Goal: Navigation & Orientation: Understand site structure

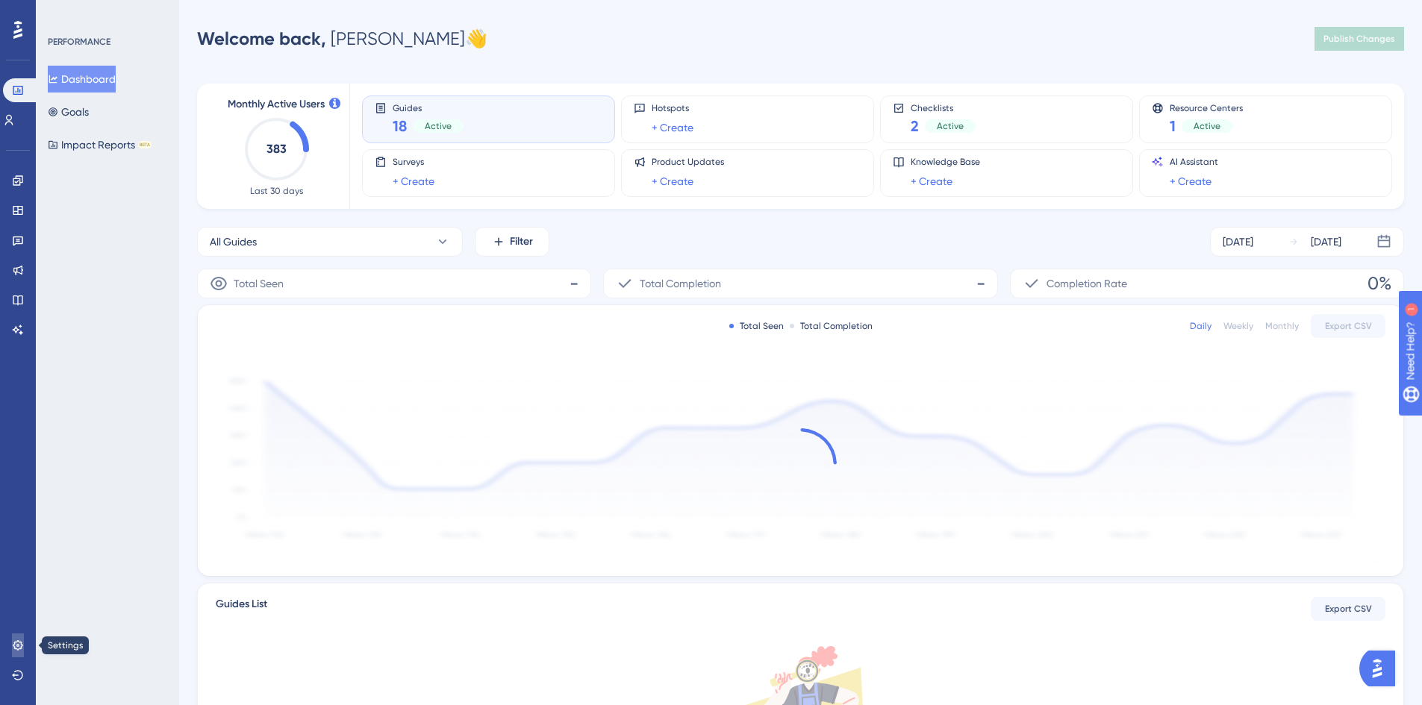
click at [24, 645] on link at bounding box center [18, 646] width 12 height 24
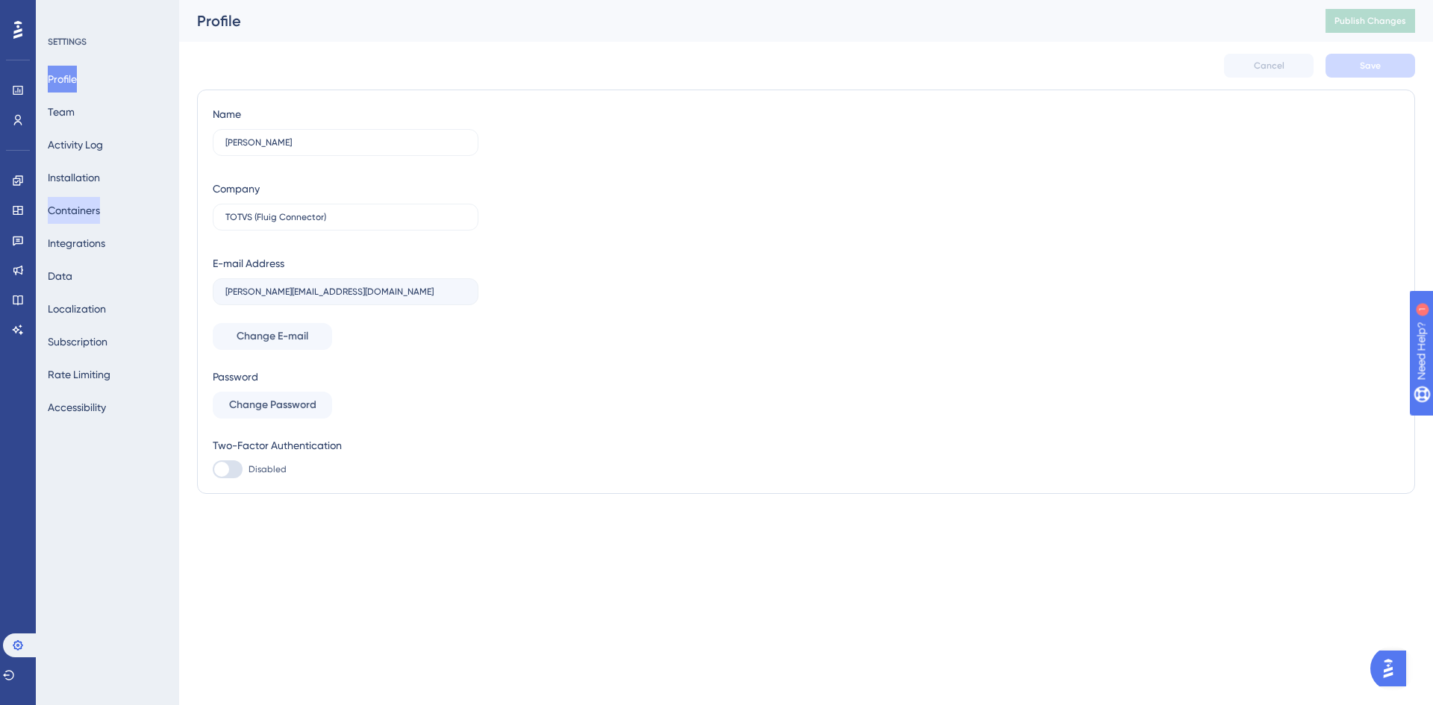
click at [100, 213] on button "Containers" at bounding box center [74, 210] width 52 height 27
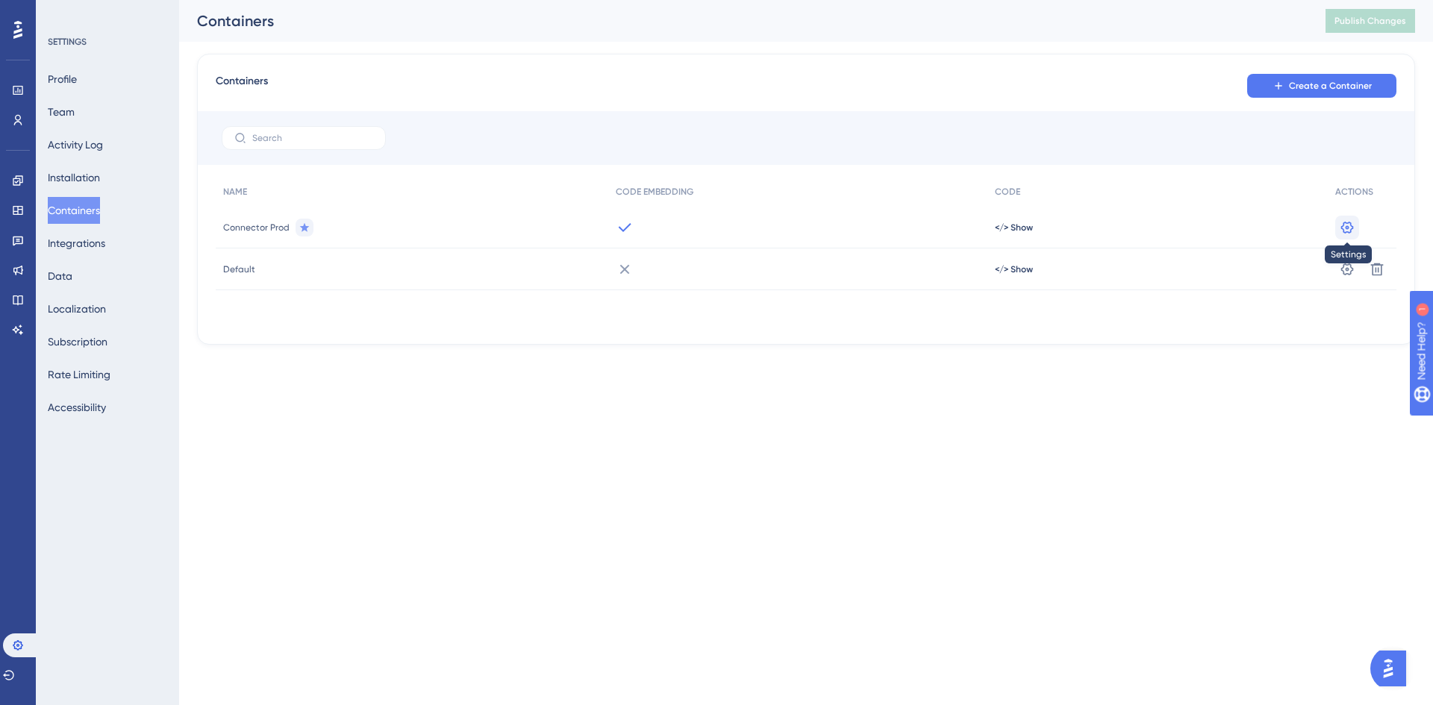
click at [1353, 226] on icon at bounding box center [1347, 227] width 13 height 12
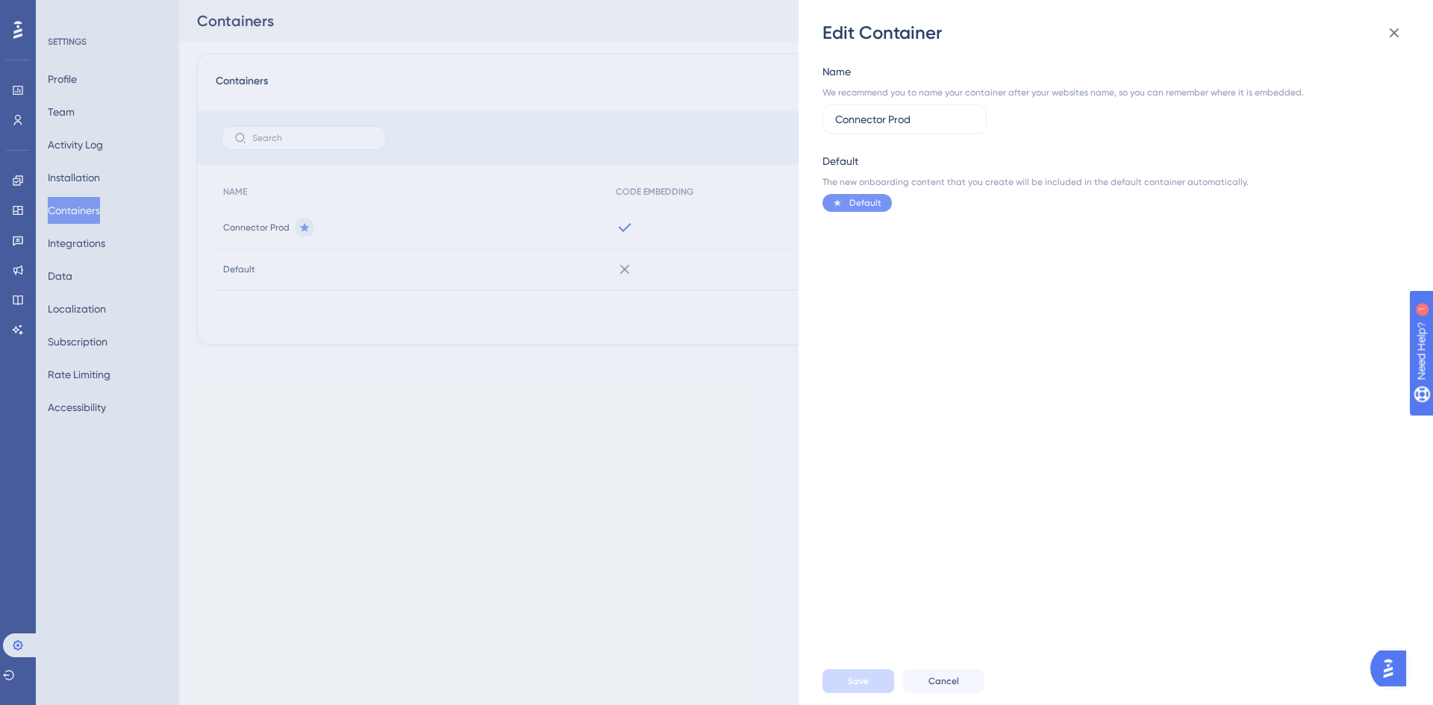
click at [569, 458] on div "Edit Container Name We recommend you to name your container after your websites…" at bounding box center [716, 352] width 1433 height 705
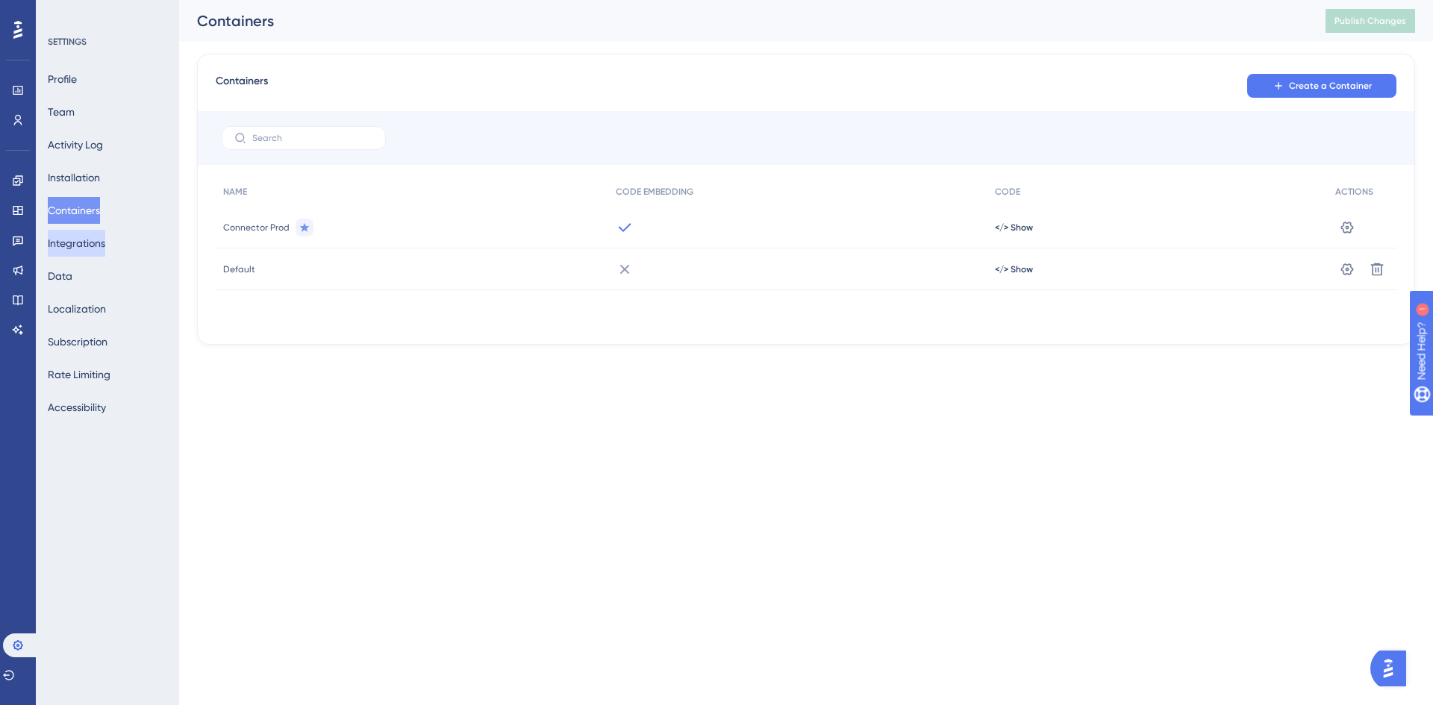
click at [104, 236] on button "Integrations" at bounding box center [76, 243] width 57 height 27
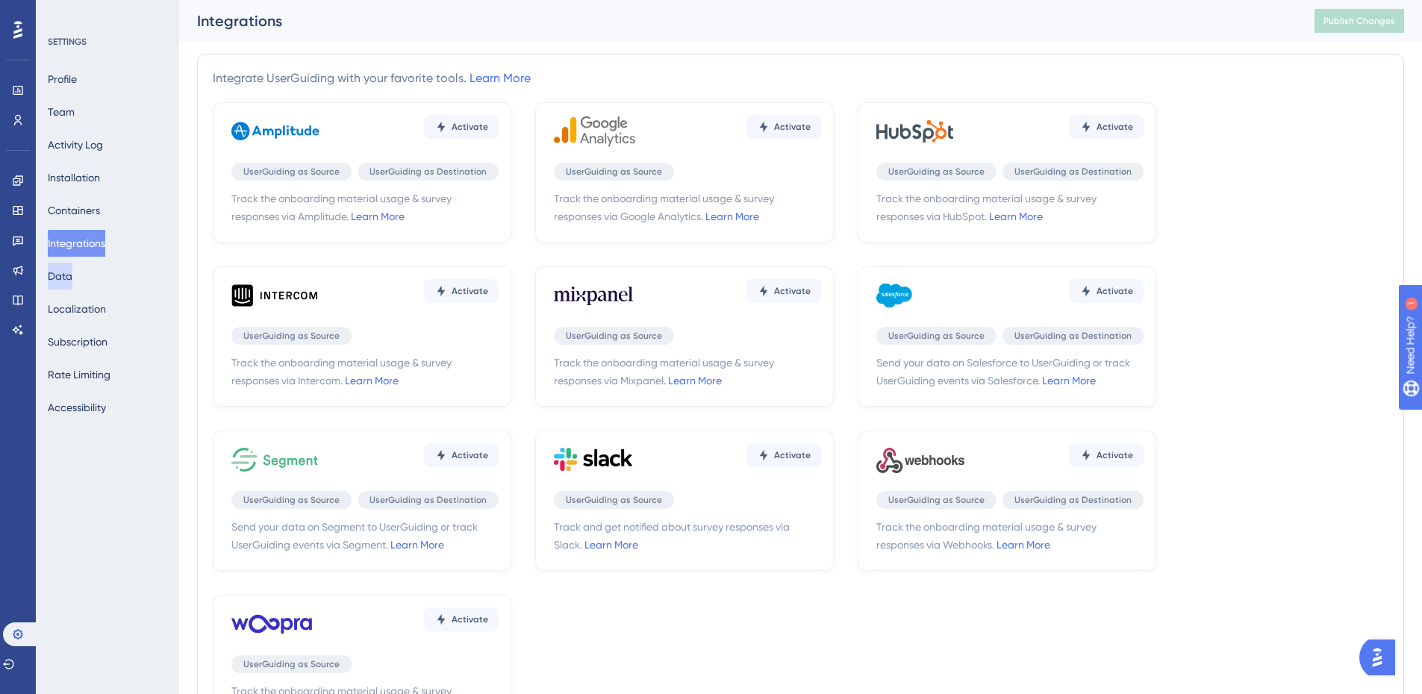
click at [72, 282] on button "Data" at bounding box center [60, 276] width 25 height 27
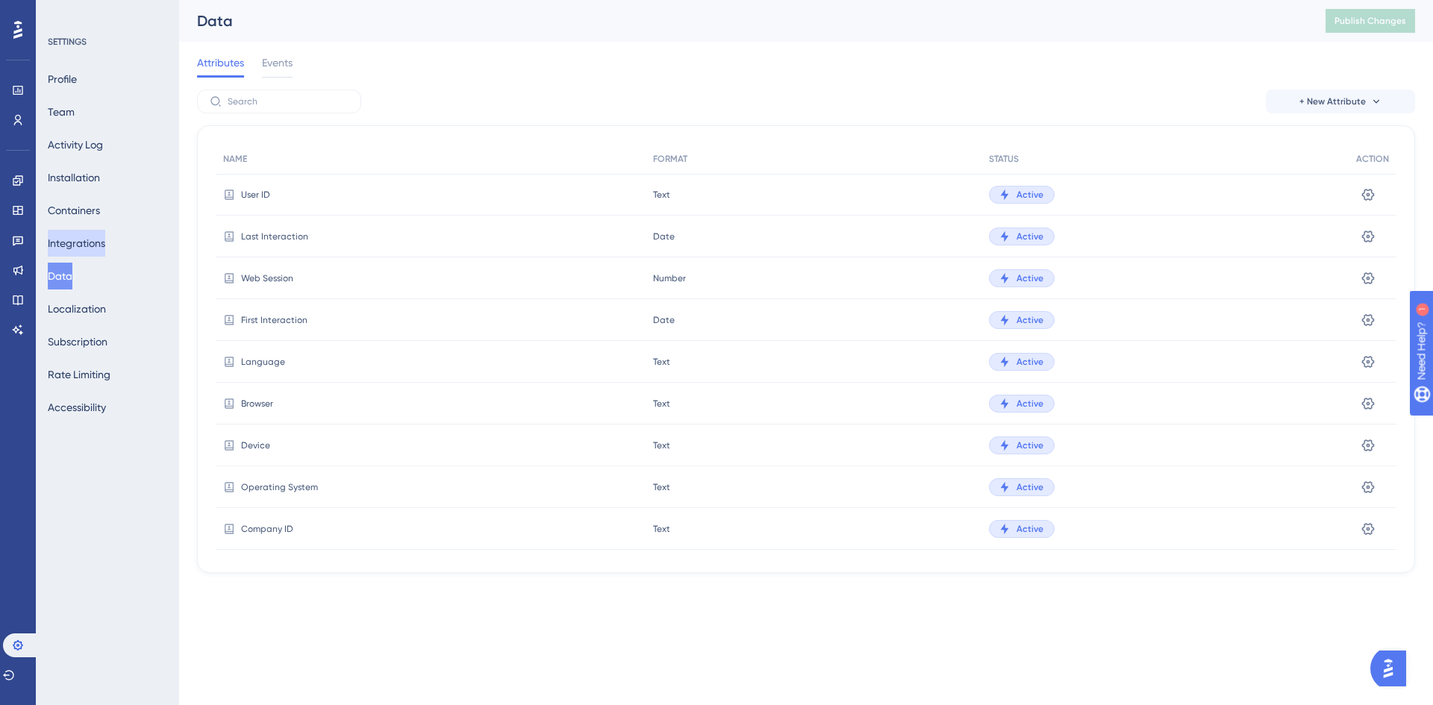
click at [66, 248] on button "Integrations" at bounding box center [76, 243] width 57 height 27
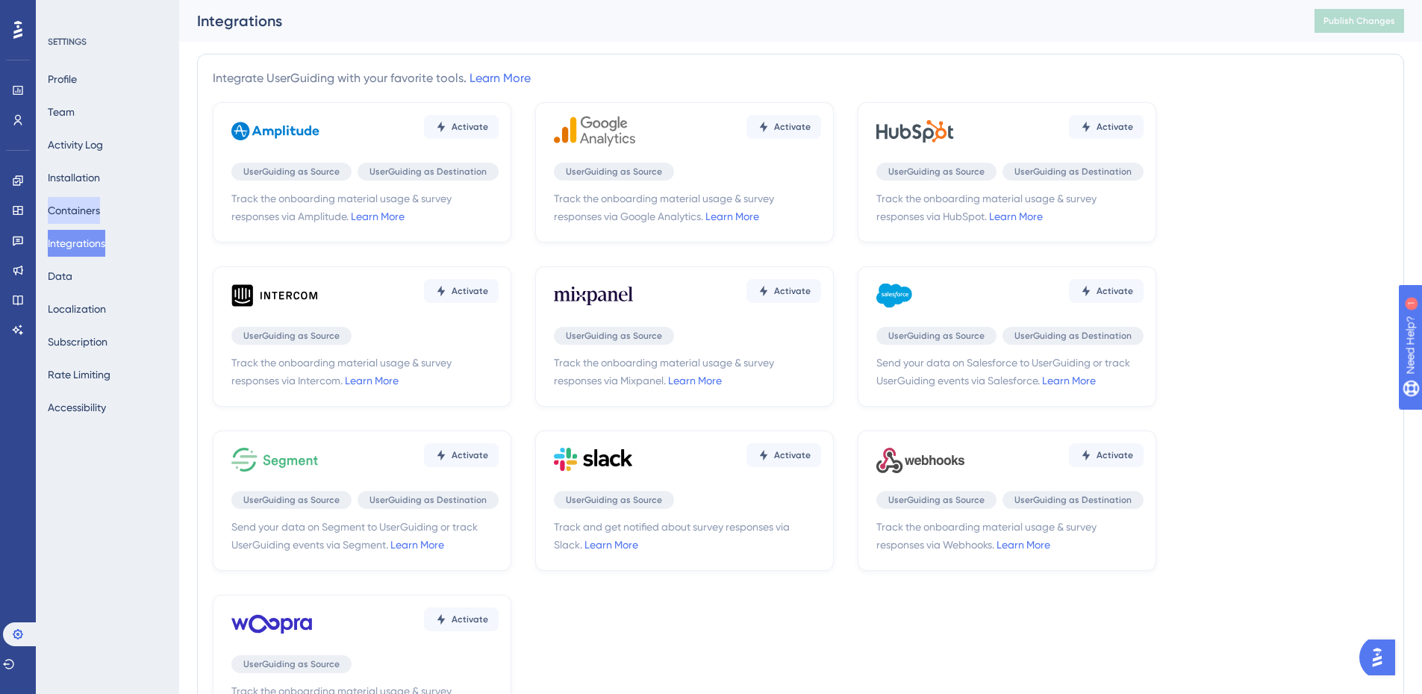
click at [77, 210] on button "Containers" at bounding box center [74, 210] width 52 height 27
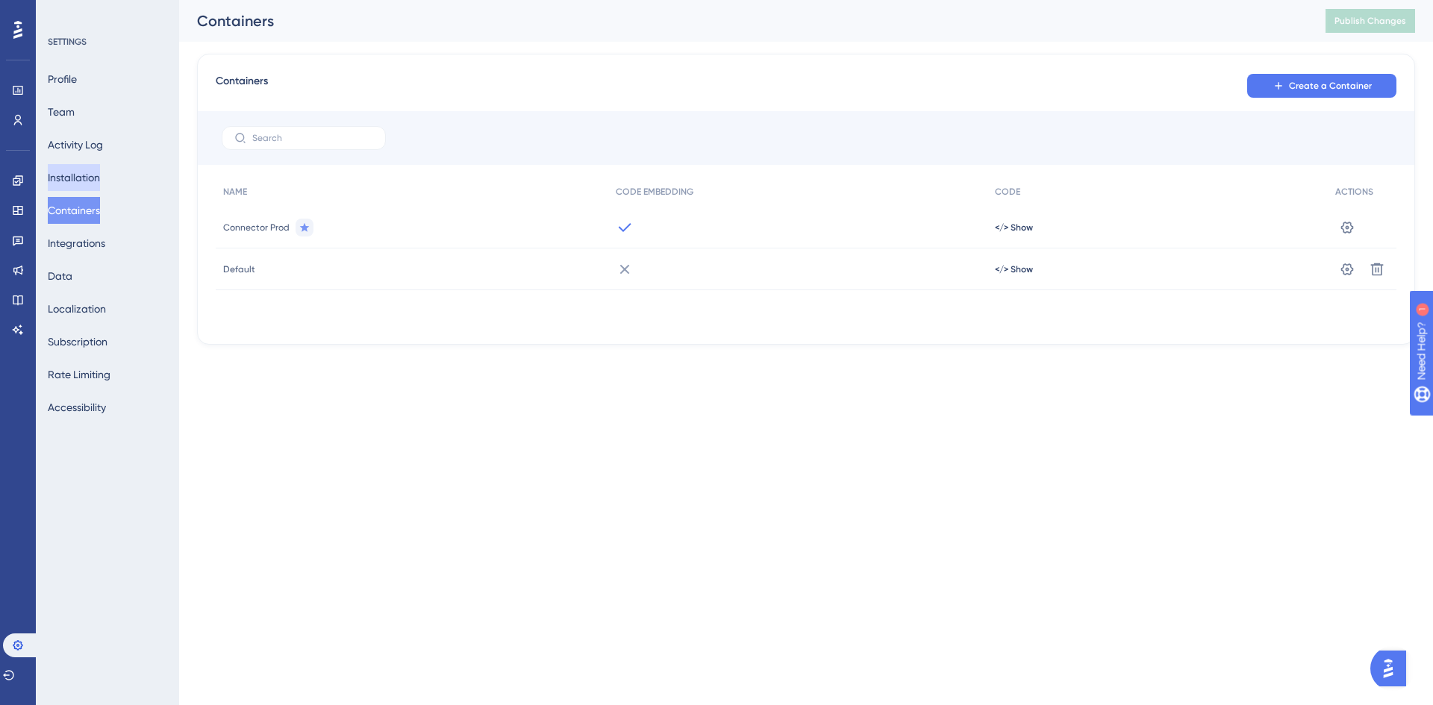
click at [90, 184] on button "Installation" at bounding box center [74, 177] width 52 height 27
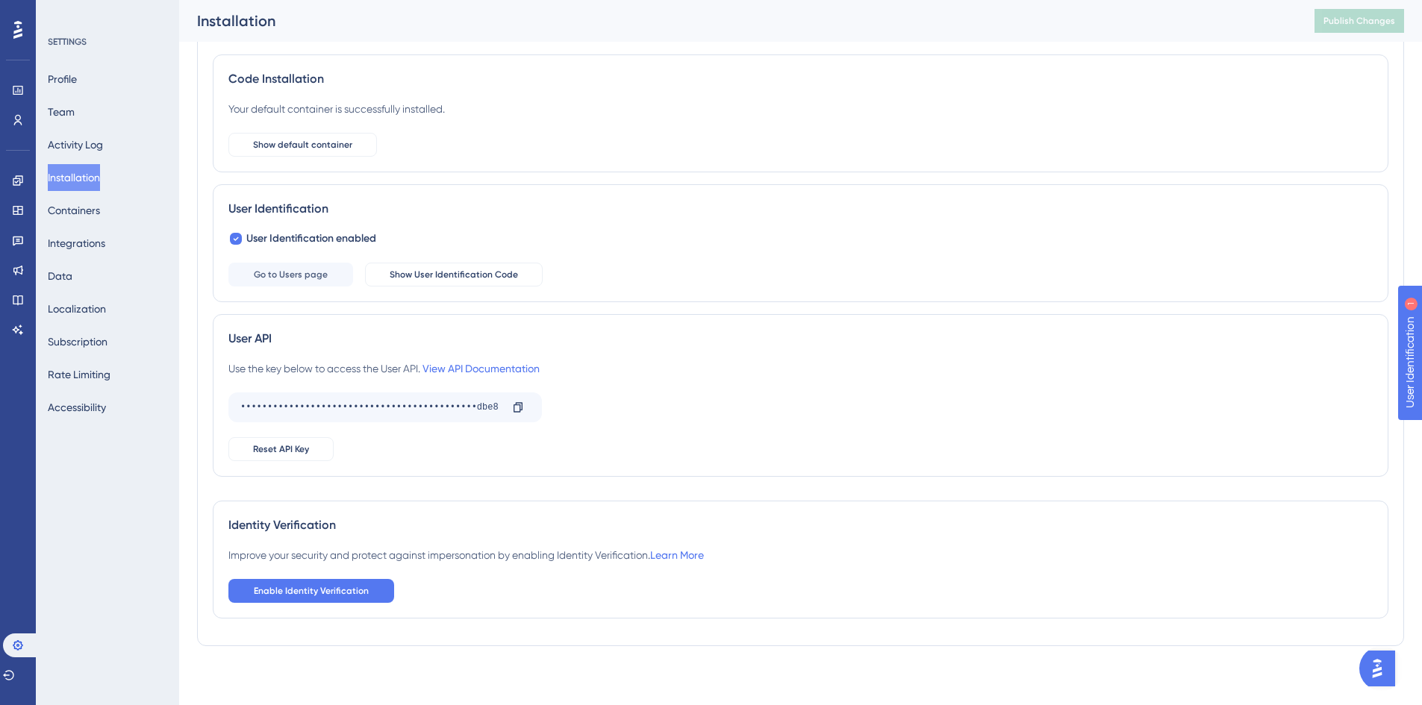
scroll to position [81, 0]
click at [102, 141] on button "Activity Log" at bounding box center [75, 144] width 55 height 27
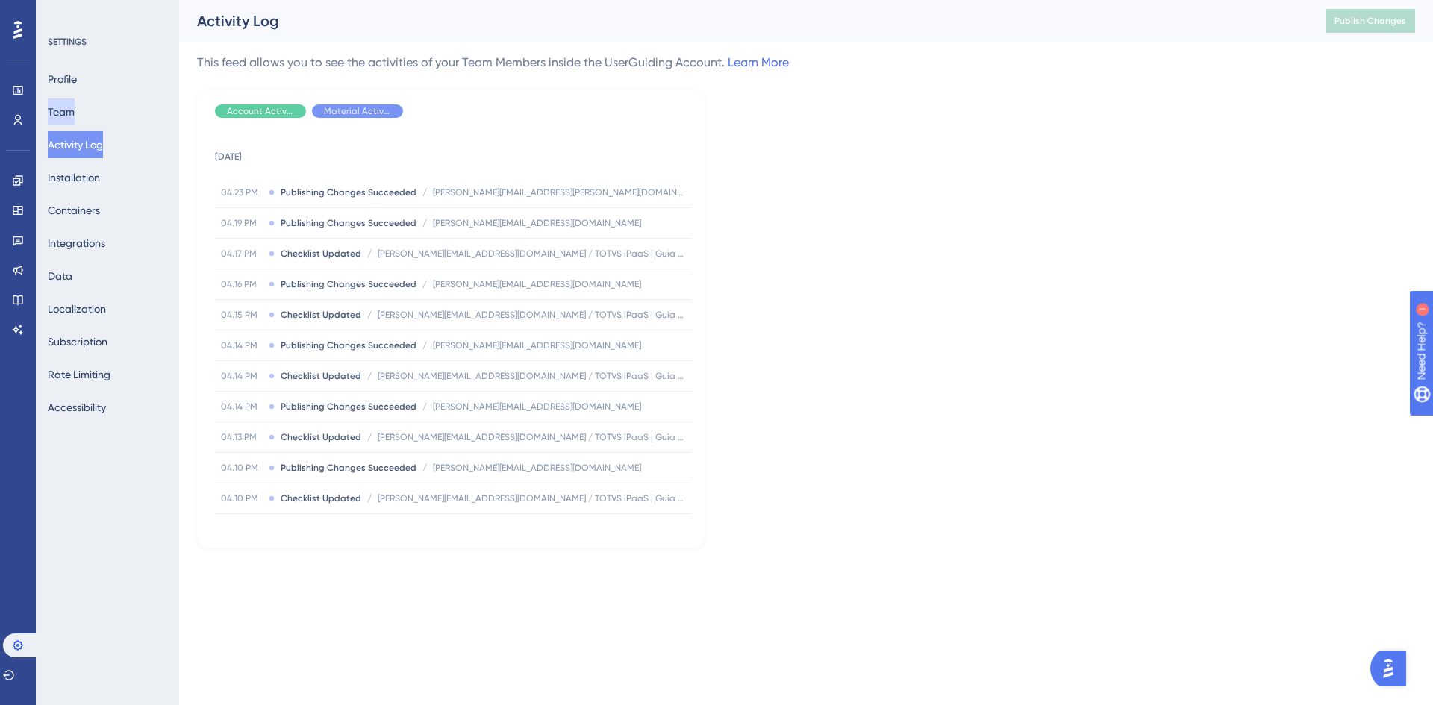
click at [75, 114] on button "Team" at bounding box center [61, 112] width 27 height 27
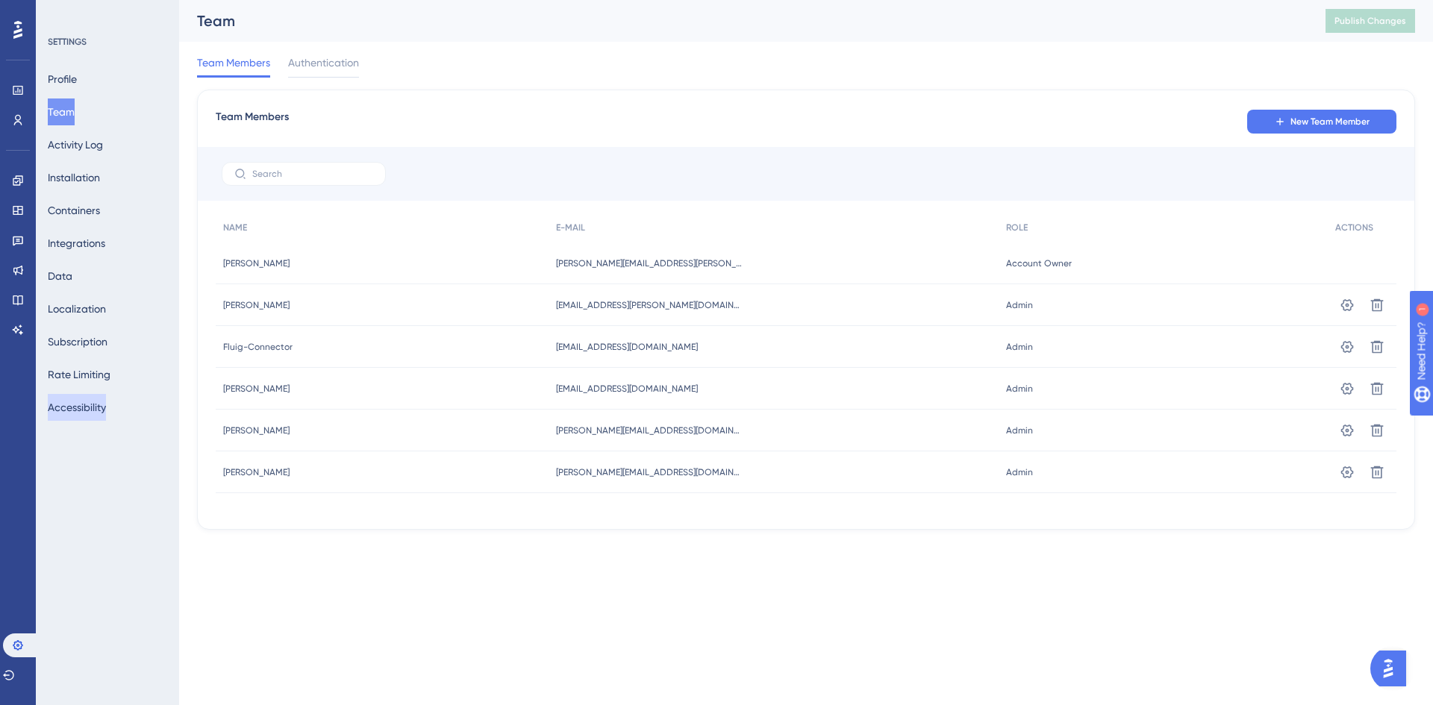
click at [89, 408] on button "Accessibility" at bounding box center [77, 407] width 58 height 27
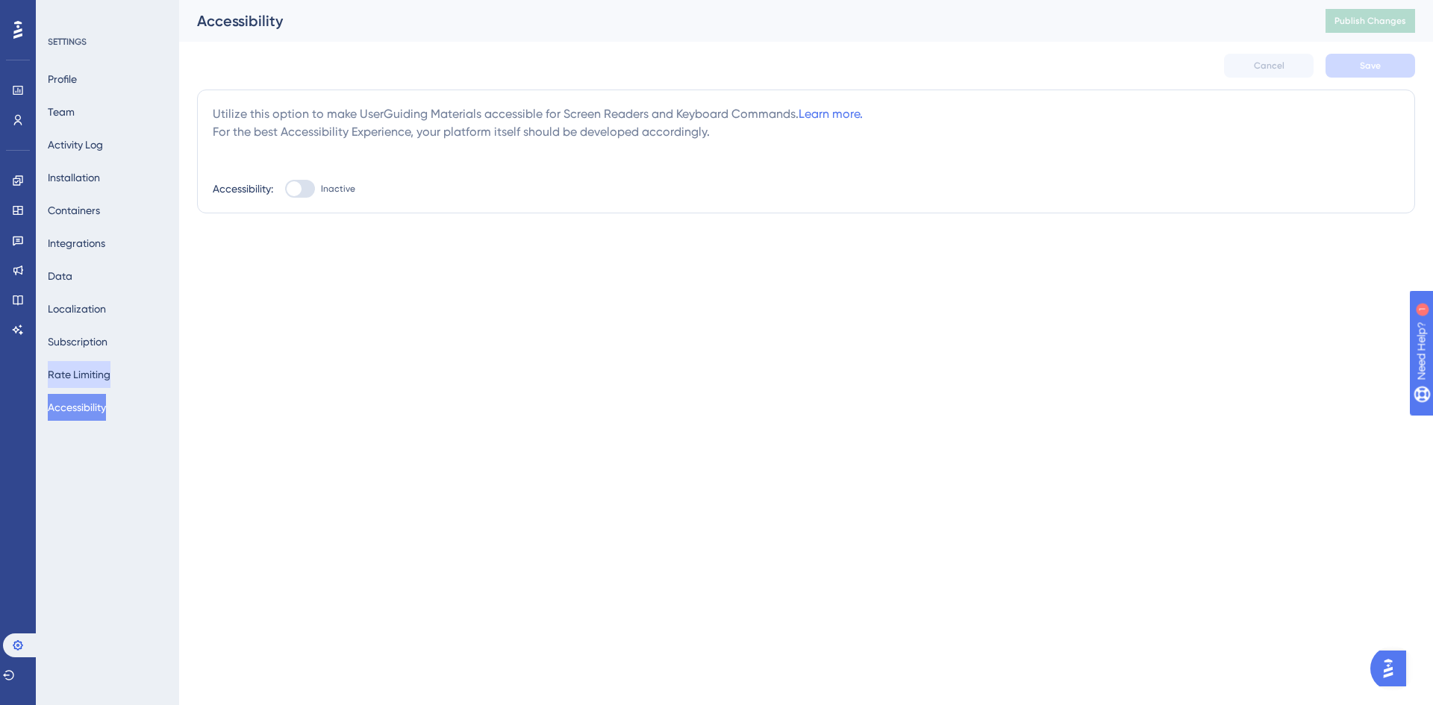
click at [84, 382] on button "Rate Limiting" at bounding box center [79, 374] width 63 height 27
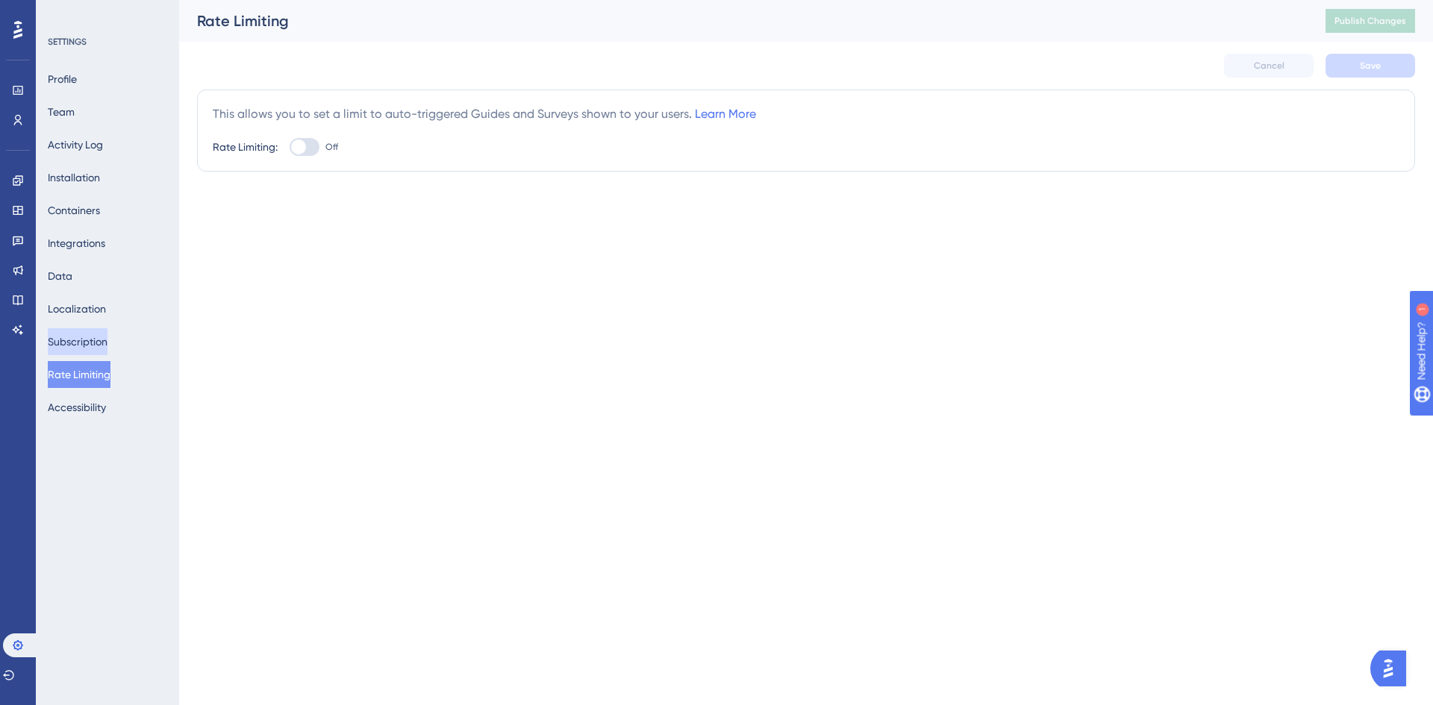
click at [93, 351] on button "Subscription" at bounding box center [78, 341] width 60 height 27
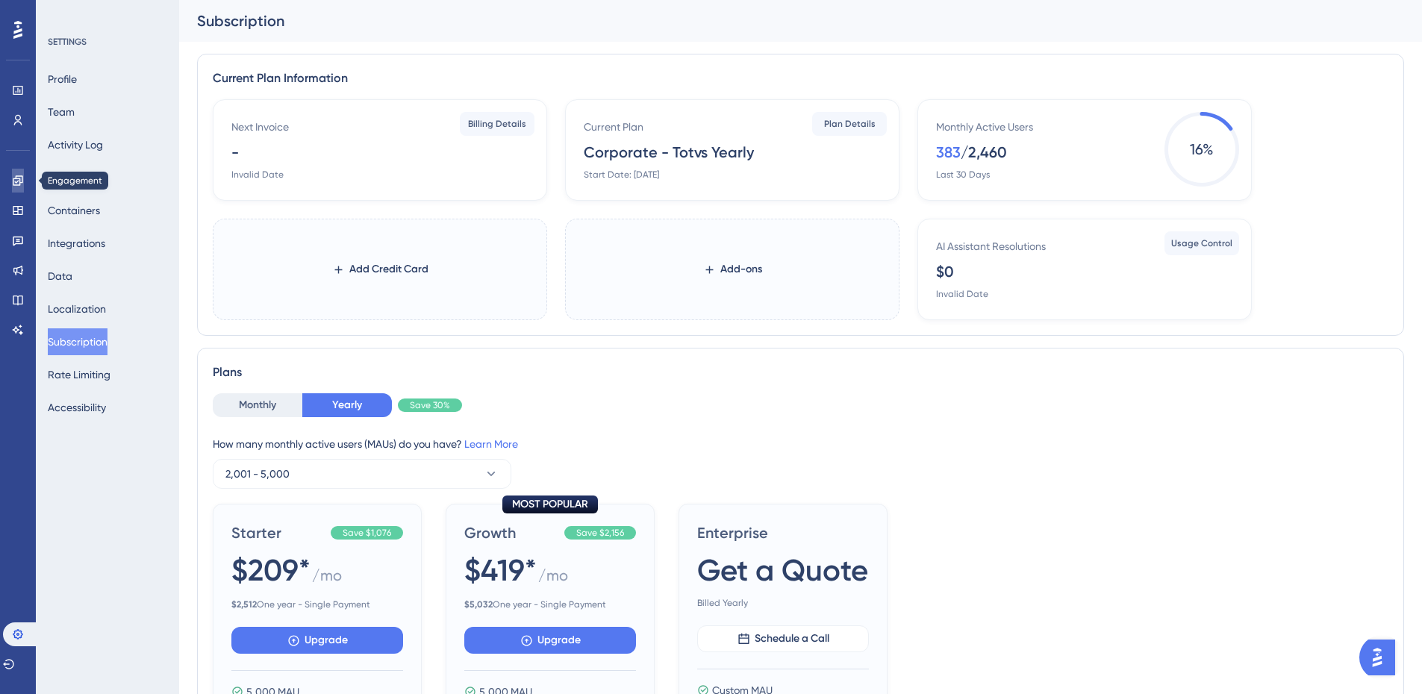
click at [24, 180] on link at bounding box center [18, 181] width 12 height 24
